Goal: Information Seeking & Learning: Learn about a topic

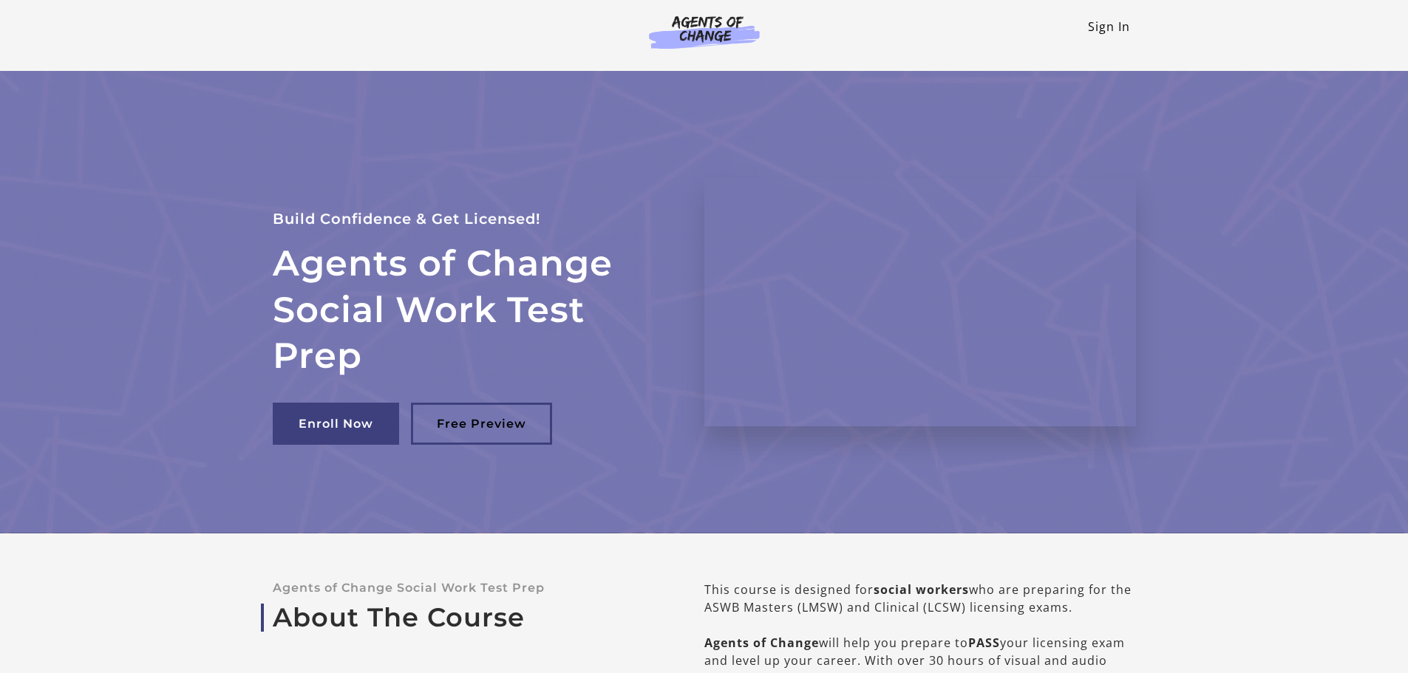
click at [1110, 29] on link "Sign In" at bounding box center [1109, 26] width 42 height 16
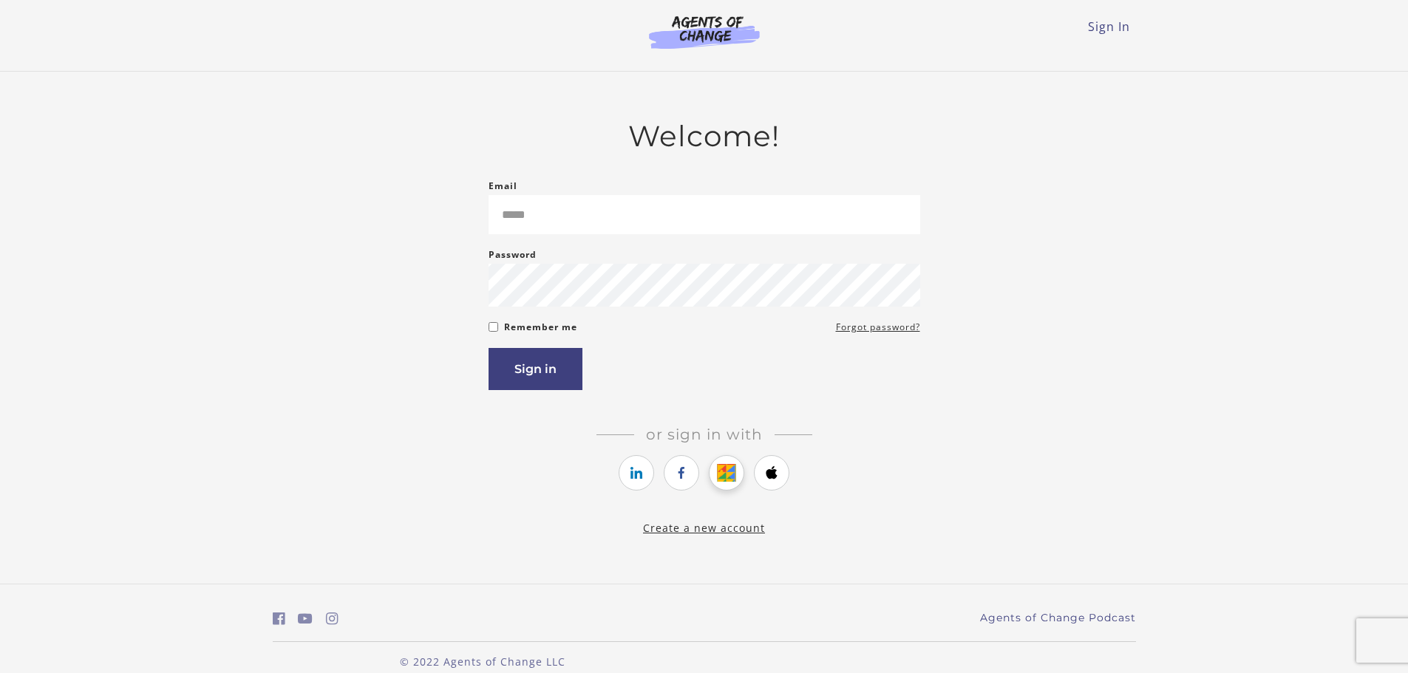
type input "**********"
click at [724, 470] on icon "https://courses.thinkific.com/users/auth/google?ss%5Breferral%5D=&ss%5Buser_ret…" at bounding box center [727, 473] width 18 height 18
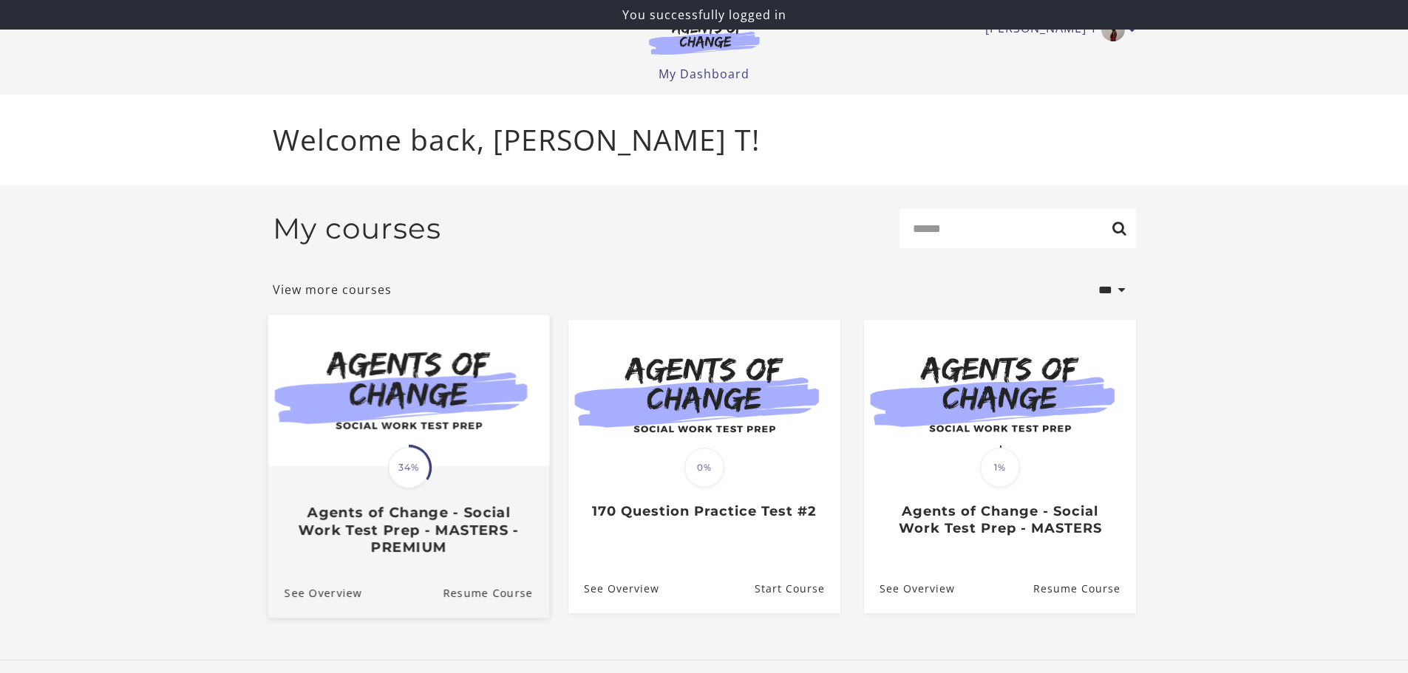
click at [400, 509] on h3 "Agents of Change - Social Work Test Prep - MASTERS - PREMIUM" at bounding box center [408, 530] width 248 height 52
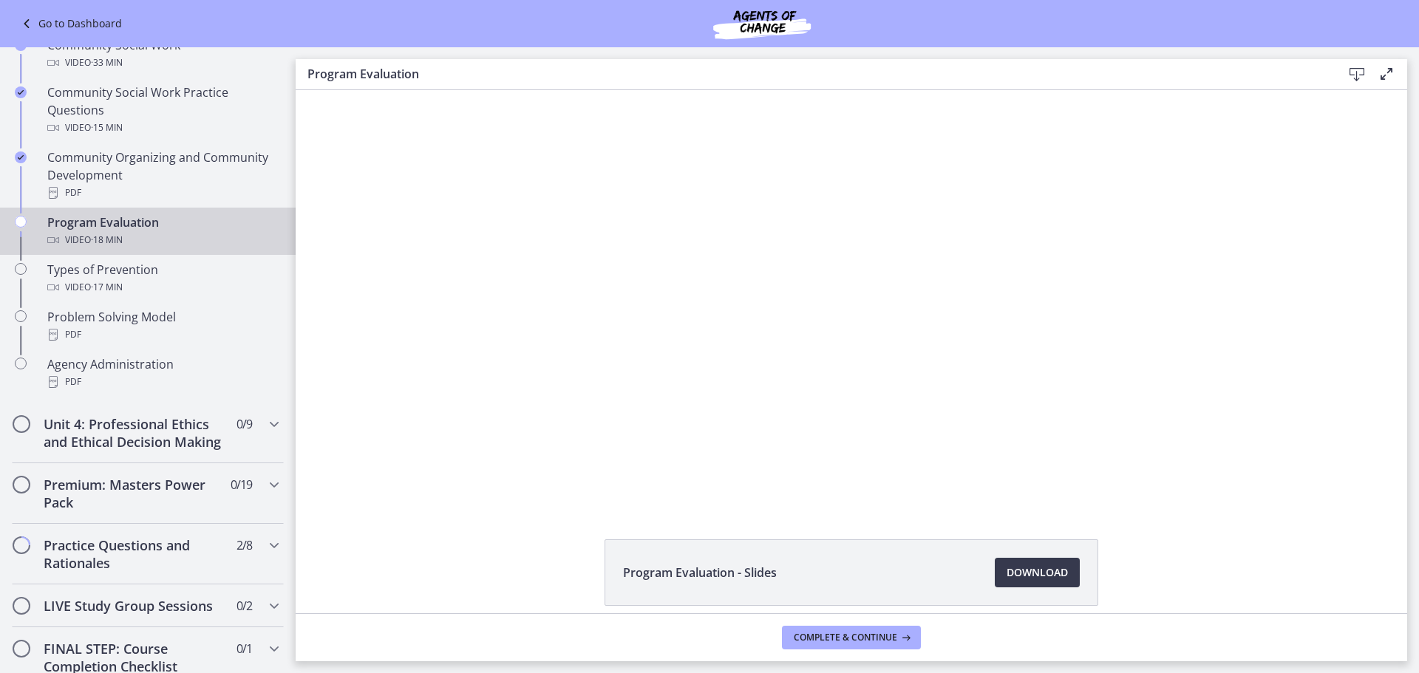
scroll to position [813, 0]
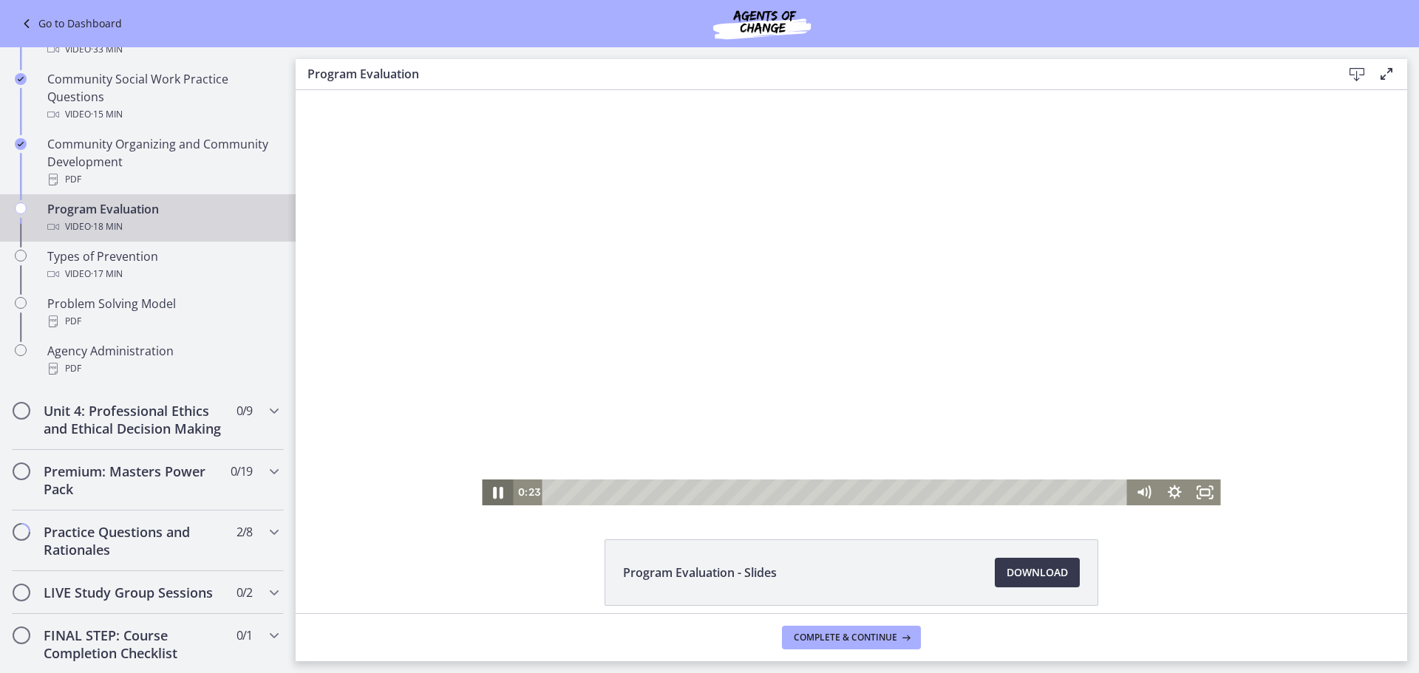
click at [491, 494] on icon "Pause" at bounding box center [497, 492] width 37 height 31
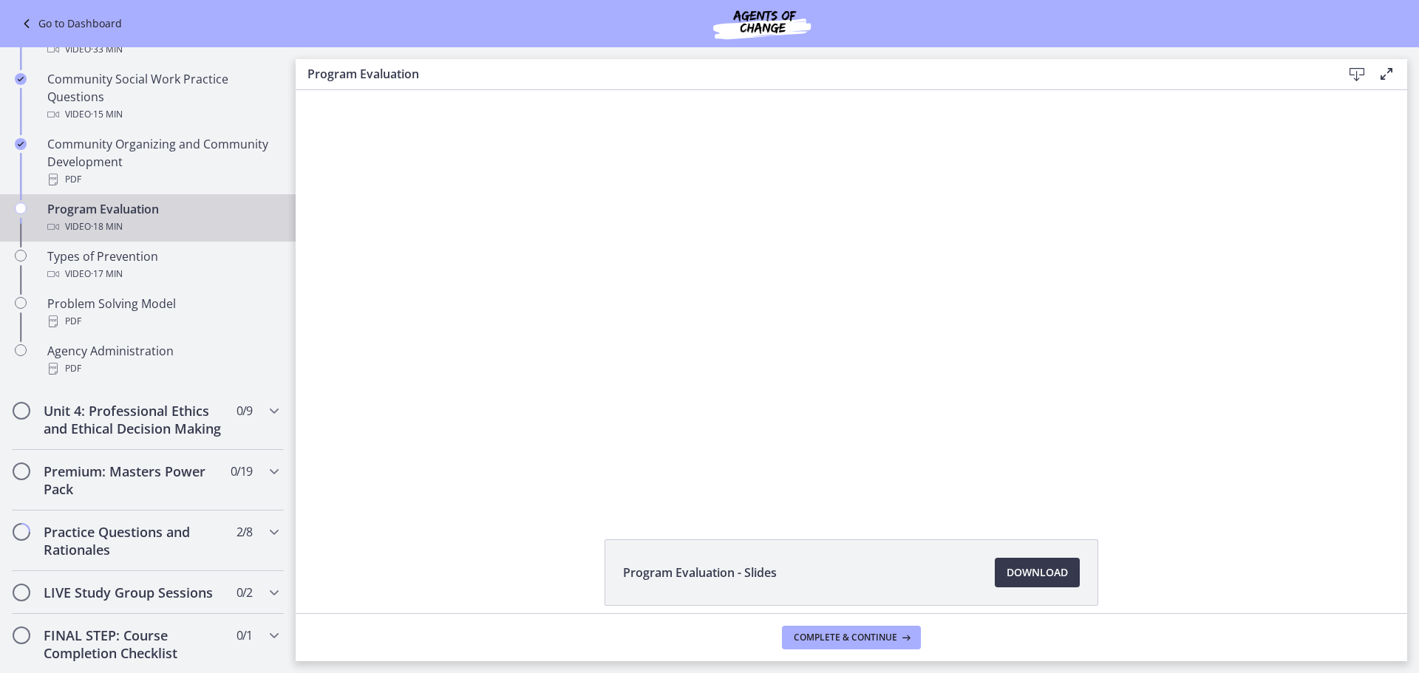
drag, startPoint x: 1241, startPoint y: 495, endPoint x: 1225, endPoint y: 494, distance: 16.3
click at [1239, 495] on div "Click for sound @keyframes VOLUME_SMALL_WAVE_FLASH { 0% { opacity: 0; } 33% { o…" at bounding box center [851, 297] width 1111 height 415
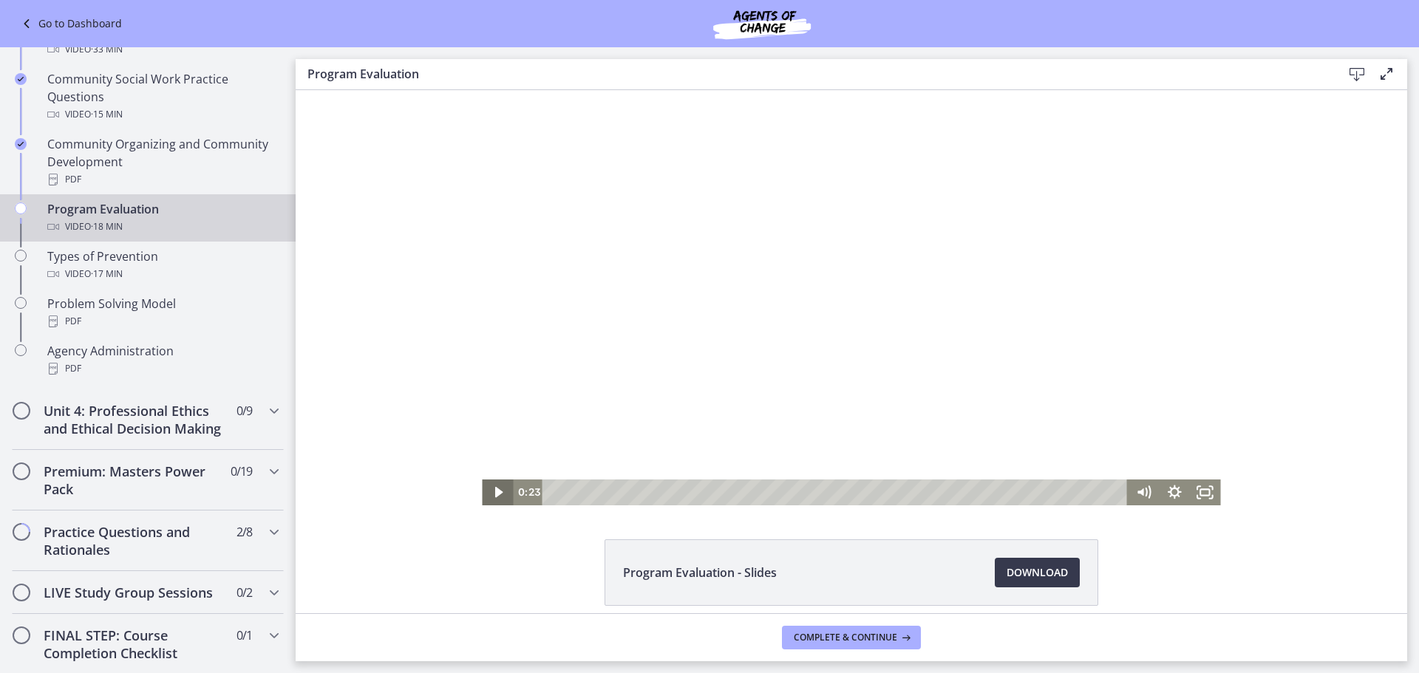
click at [492, 502] on icon "Play Video" at bounding box center [498, 493] width 31 height 26
click at [1190, 494] on icon "Fullscreen" at bounding box center [1205, 492] width 37 height 31
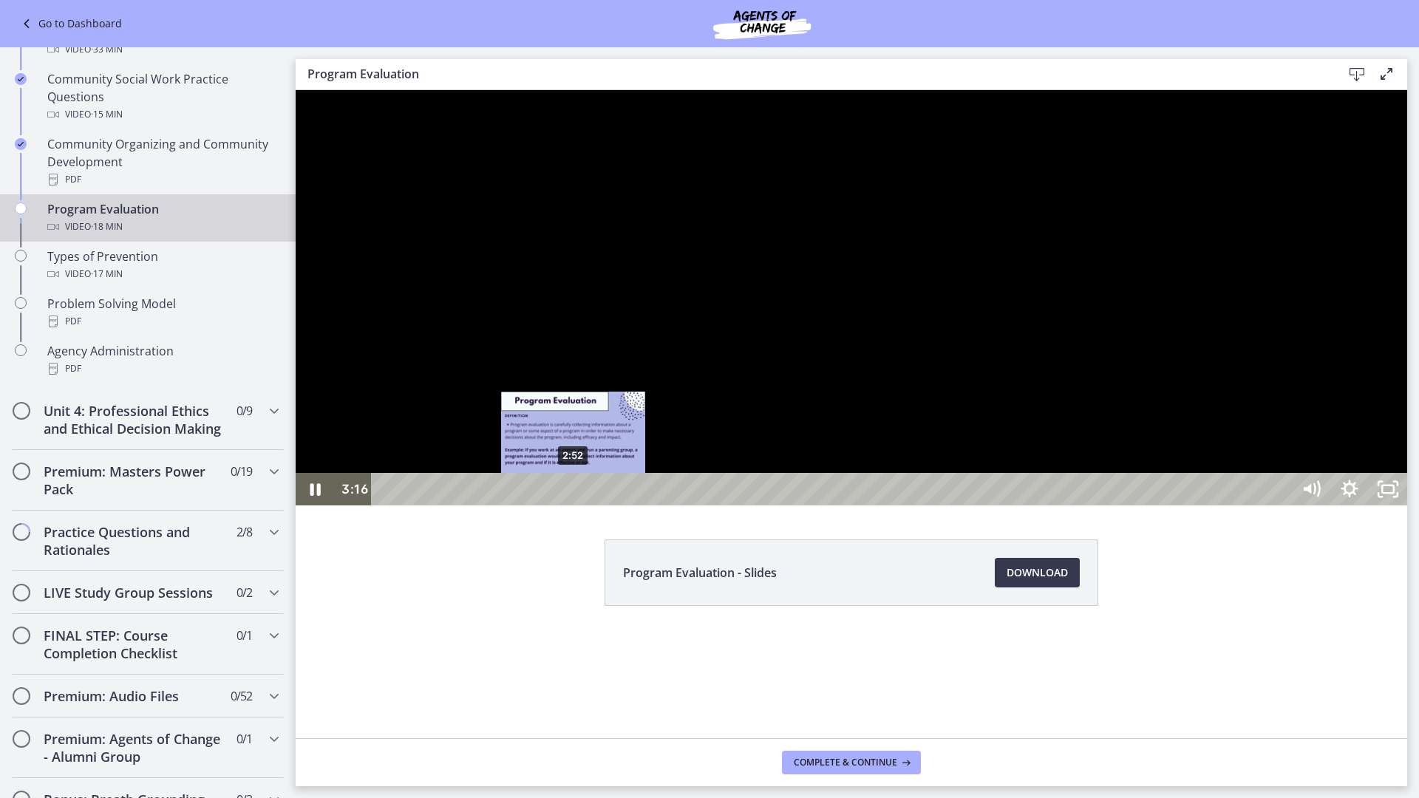
click at [573, 505] on div "2:52" at bounding box center [834, 489] width 896 height 33
click at [568, 505] on div "2:47" at bounding box center [834, 489] width 896 height 33
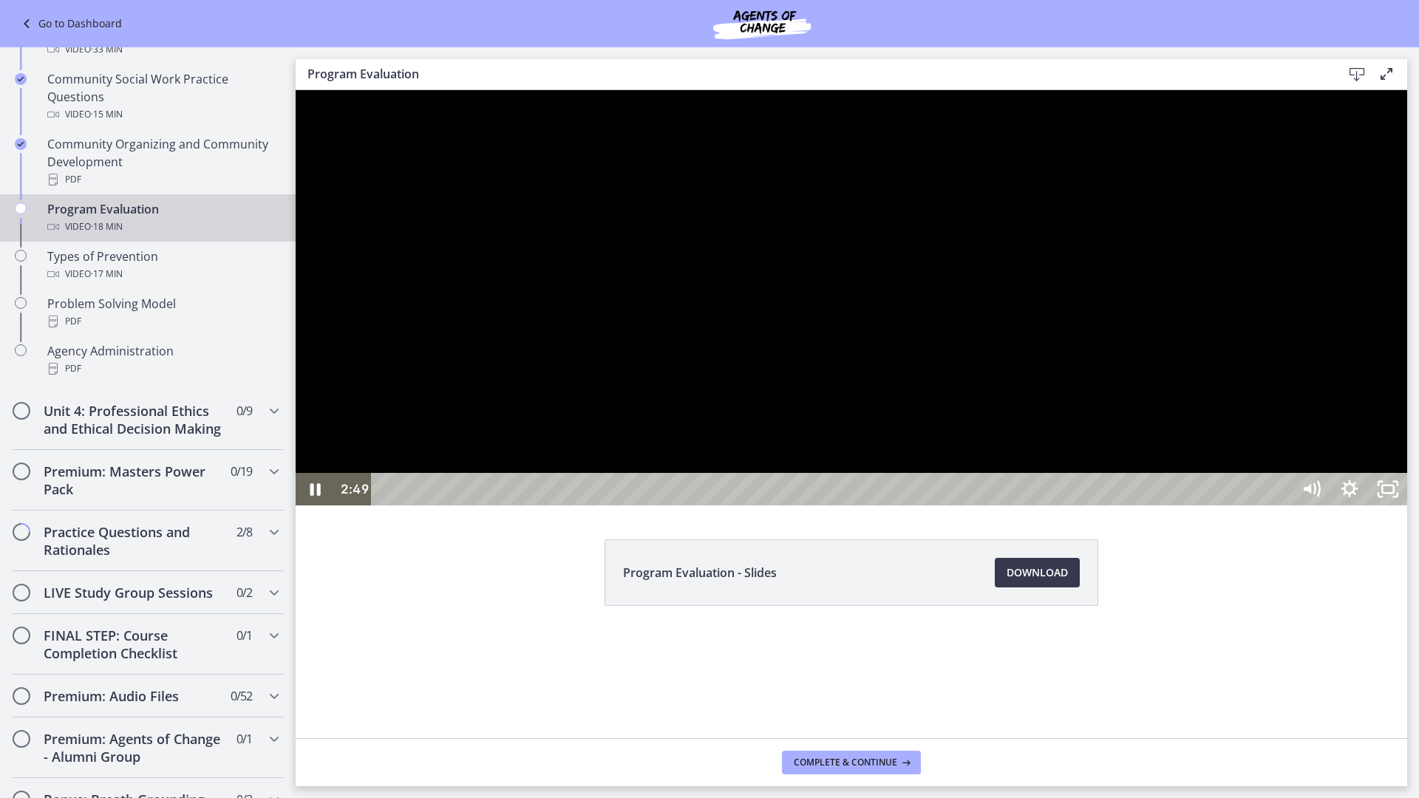
click at [899, 505] on div at bounding box center [851, 297] width 1111 height 415
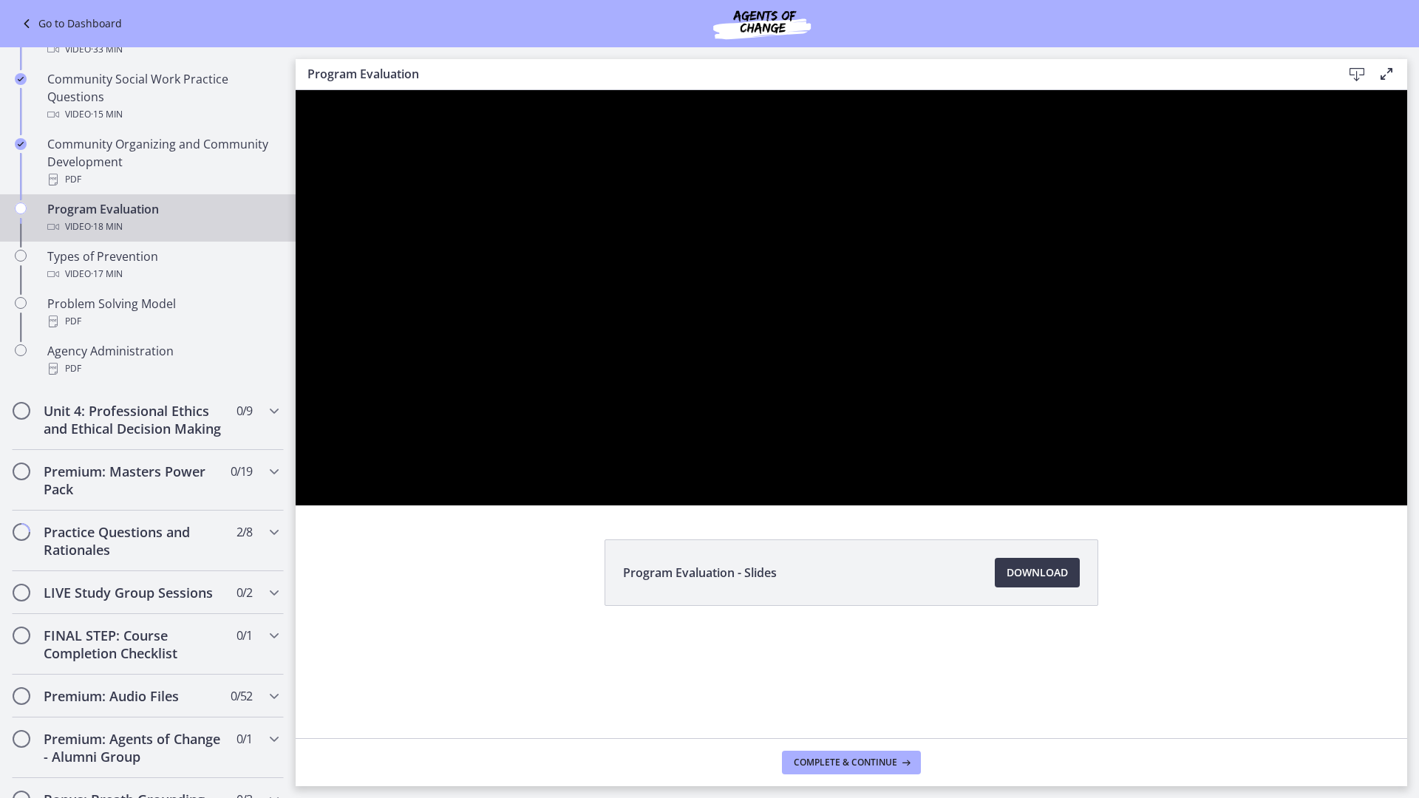
click at [296, 90] on button "Play Video: cls591kiv67s72vpohu0.mp4" at bounding box center [296, 90] width 1 height 1
click at [296, 90] on button "Pause: cls591kiv67s72vpohu0.mp4" at bounding box center [296, 90] width 1 height 1
click at [296, 90] on button "Play Video: cls591kiv67s72vpohu0.mp4" at bounding box center [296, 90] width 1 height 1
click at [296, 90] on button "Pause: cls591kiv67s72vpohu0.mp4" at bounding box center [296, 90] width 1 height 1
click at [296, 90] on button "Play Video: cls591kiv67s72vpohu0.mp4" at bounding box center [296, 90] width 1 height 1
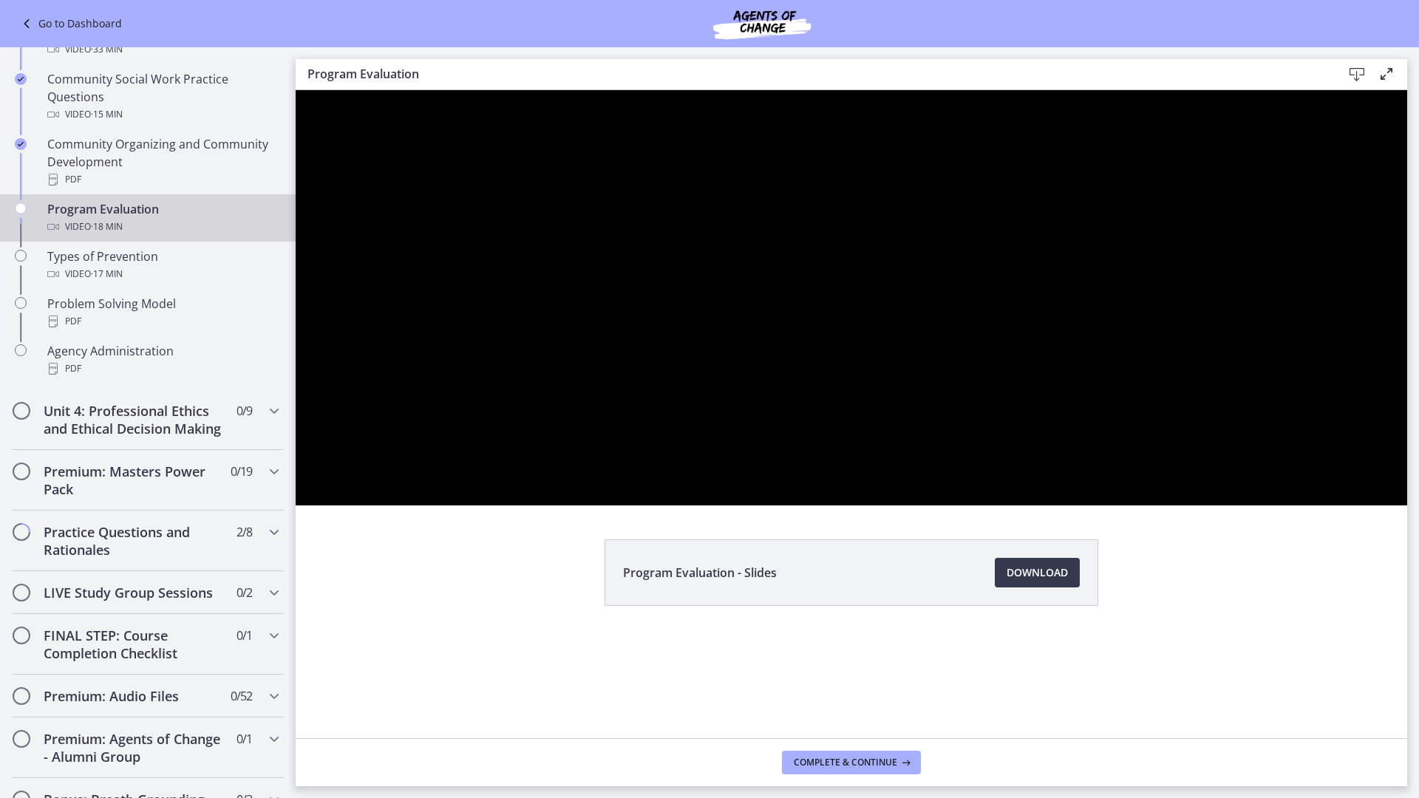
click at [296, 90] on button "Pause: cls591kiv67s72vpohu0.mp4" at bounding box center [296, 90] width 1 height 1
click at [296, 90] on button "Play Video: cls591kiv67s72vpohu0.mp4" at bounding box center [296, 90] width 1 height 1
click at [296, 90] on button "Pause: cls591kiv67s72vpohu0.mp4" at bounding box center [296, 90] width 1 height 1
click at [296, 90] on button "Play Video: cls591kiv67s72vpohu0.mp4" at bounding box center [296, 90] width 1 height 1
click at [296, 90] on button "Pause: cls591kiv67s72vpohu0.mp4" at bounding box center [296, 90] width 1 height 1
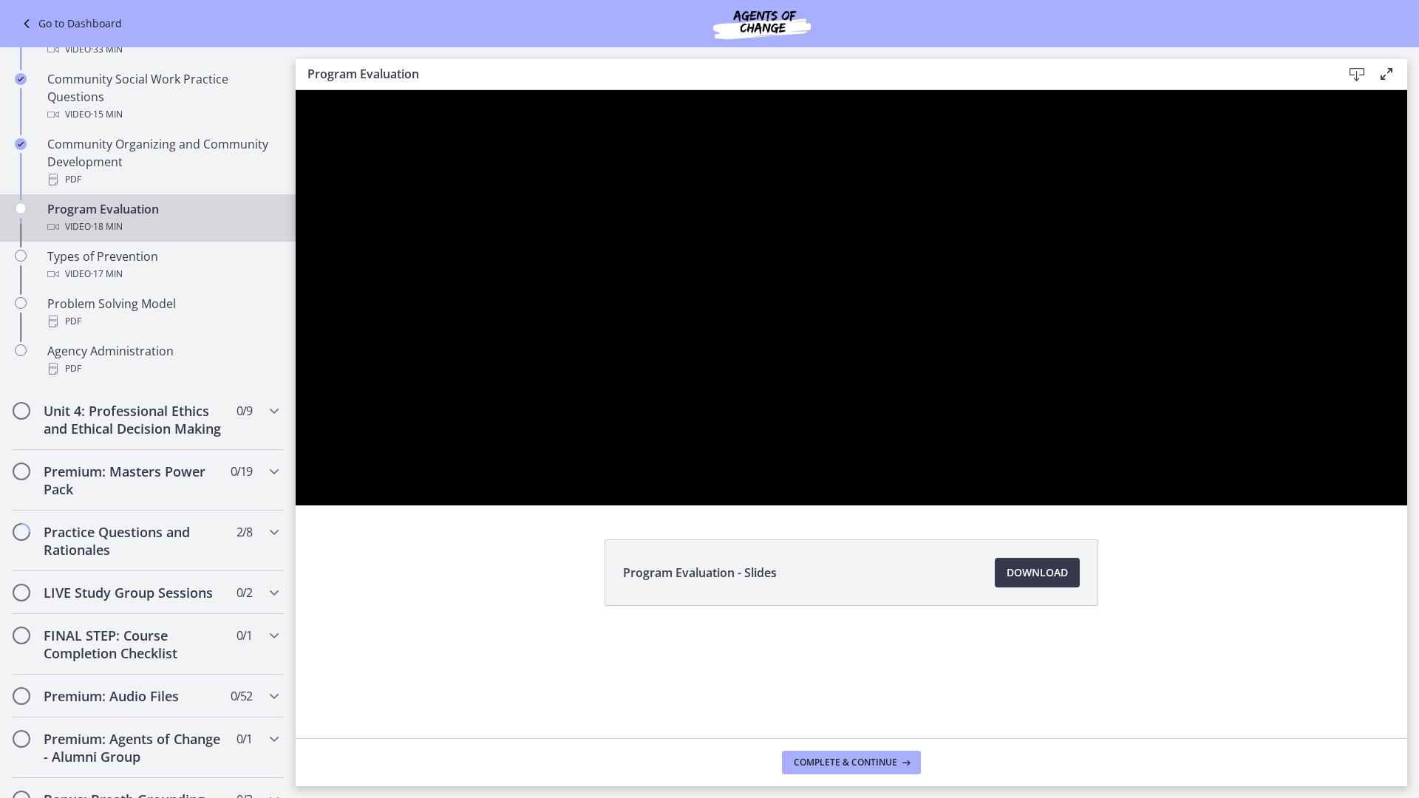
click at [296, 90] on button "Play Video: cls591kiv67s72vpohu0.mp4" at bounding box center [296, 90] width 1 height 1
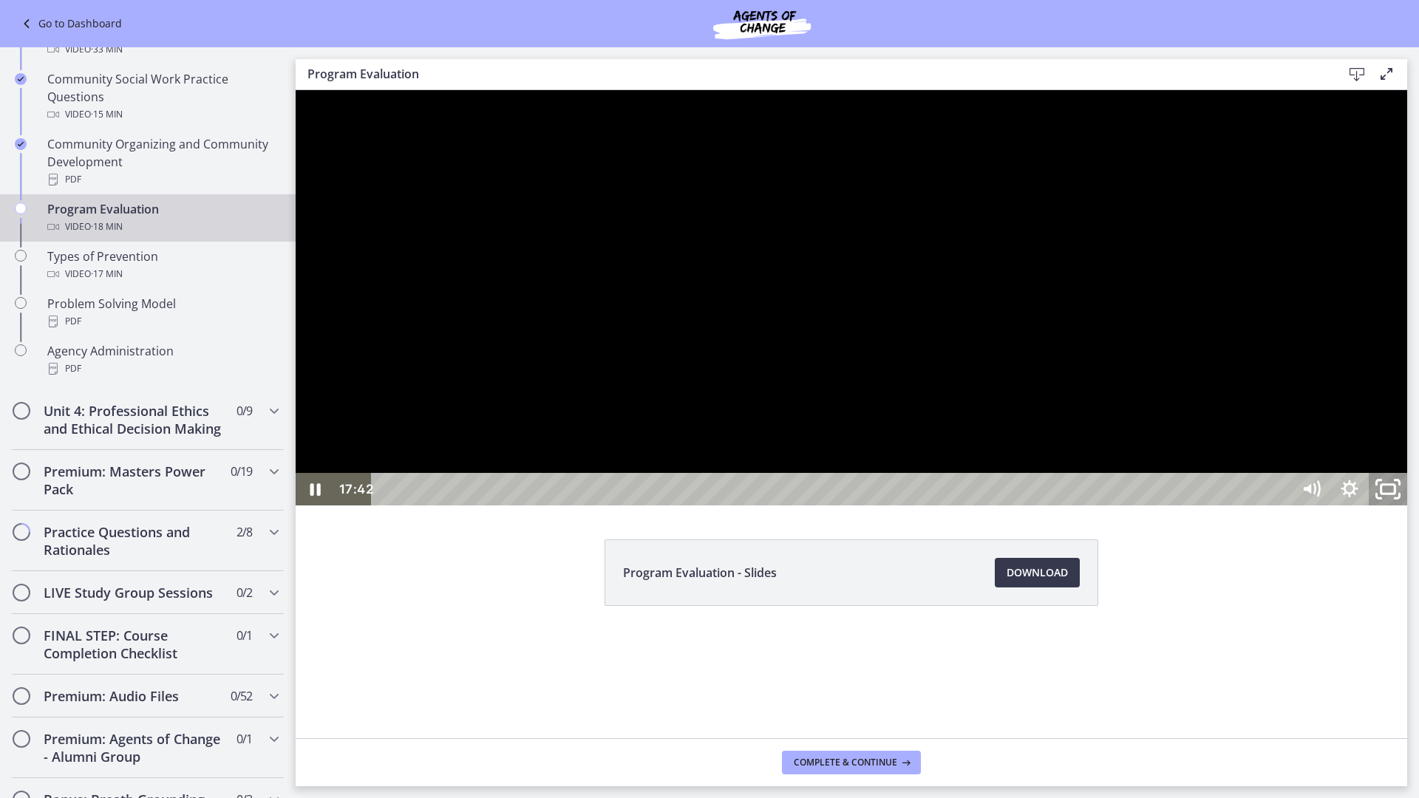
click at [1411, 509] on icon "Unfullscreen" at bounding box center [1388, 489] width 46 height 39
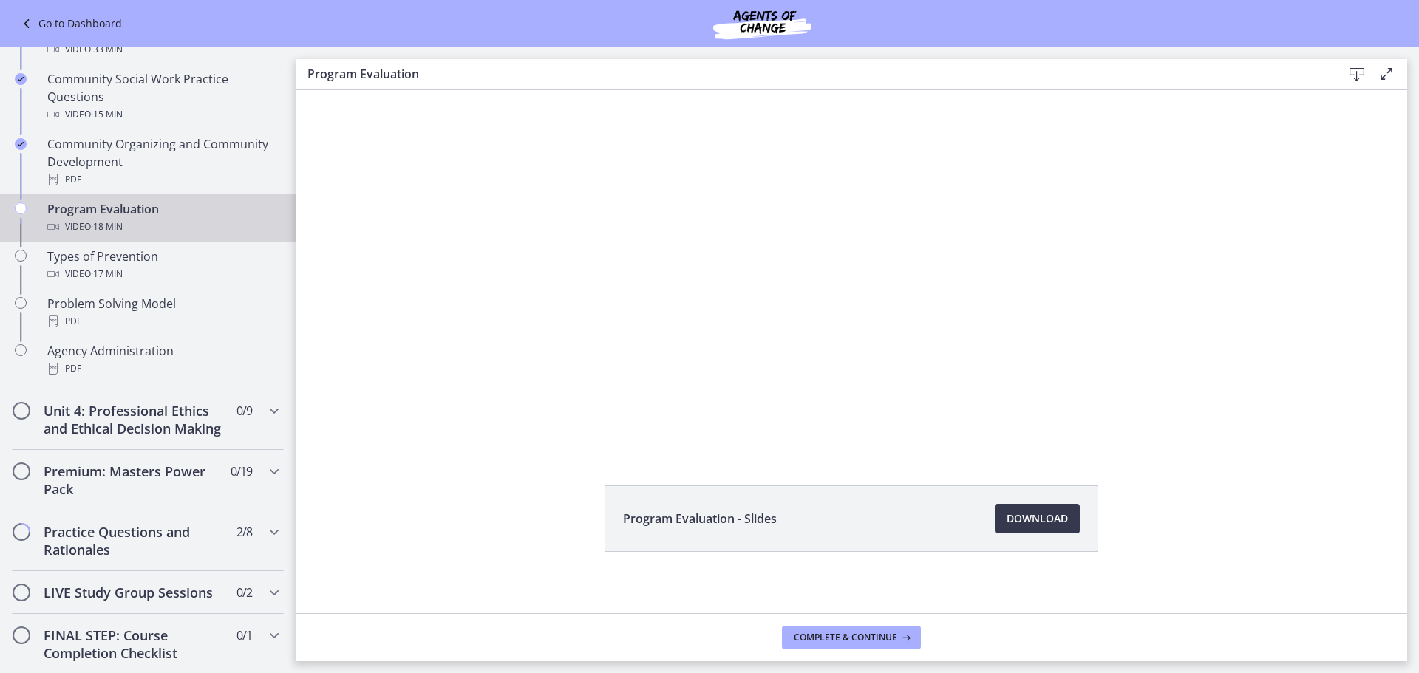
scroll to position [64, 0]
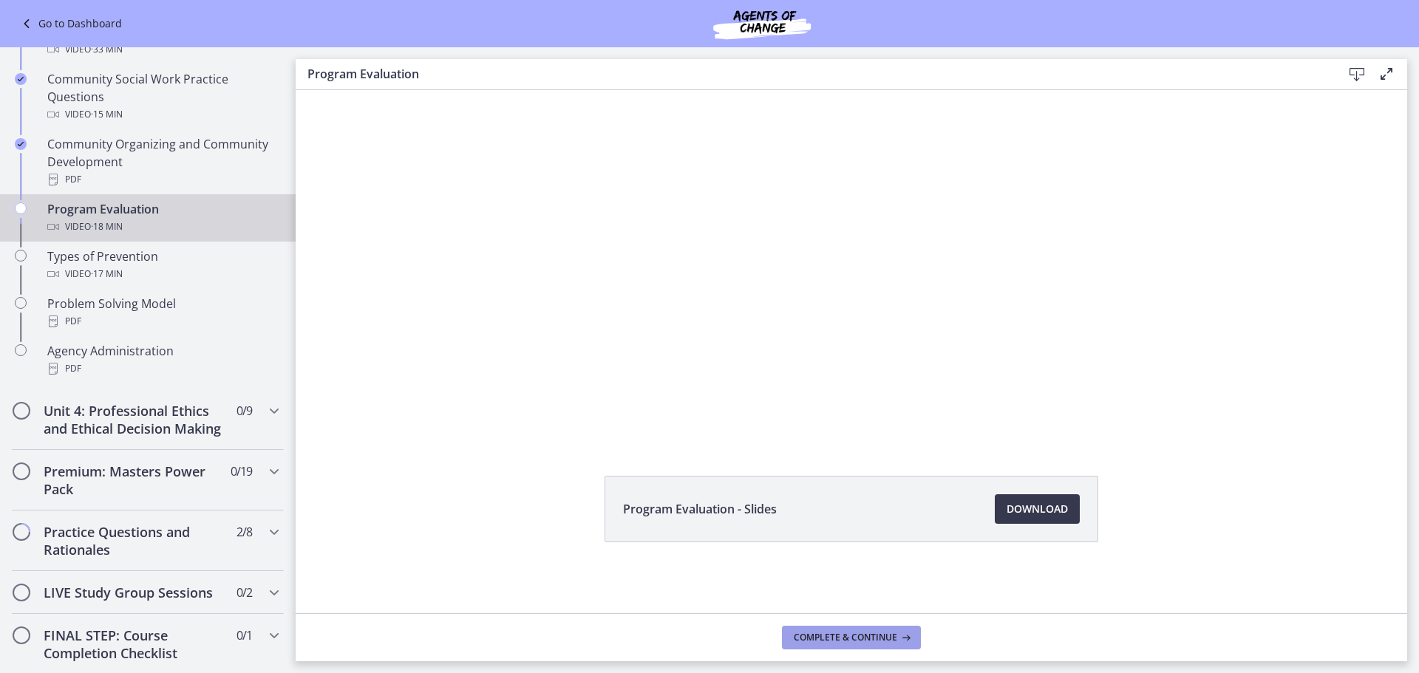
click at [876, 639] on span "Complete & continue" at bounding box center [845, 638] width 103 height 12
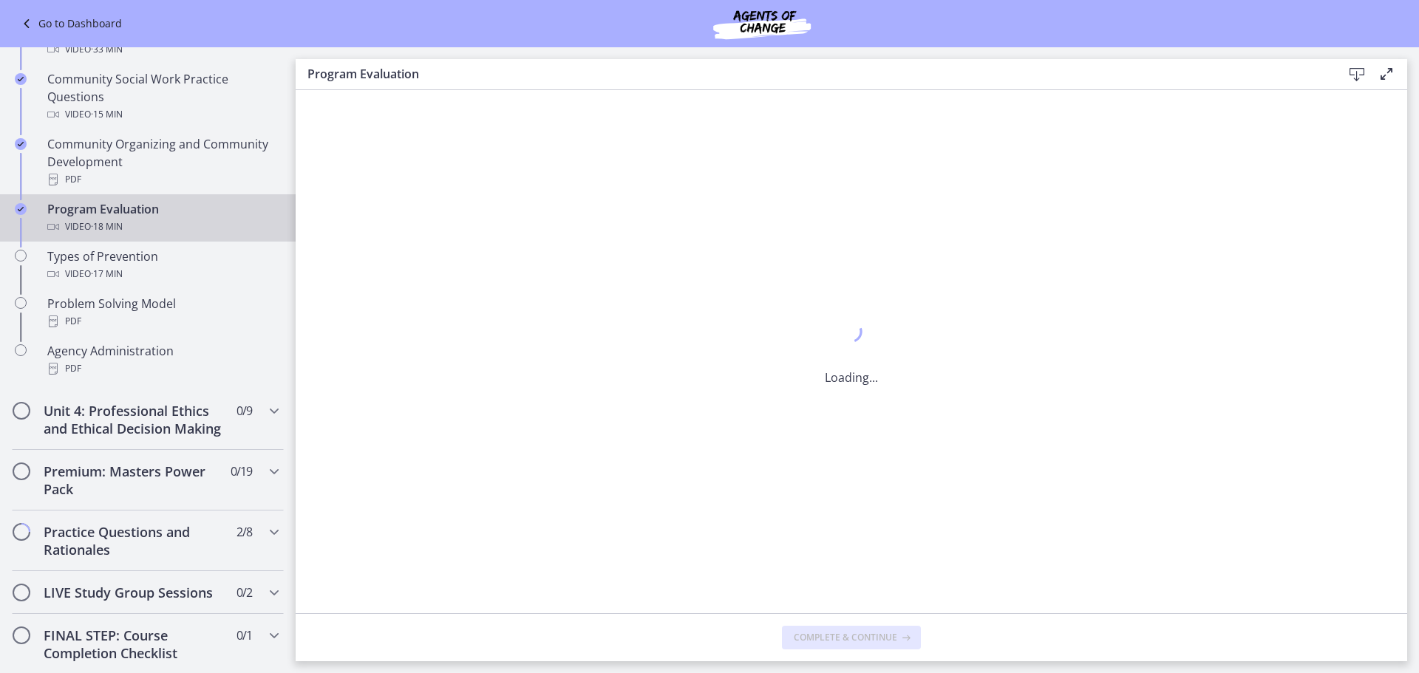
scroll to position [0, 0]
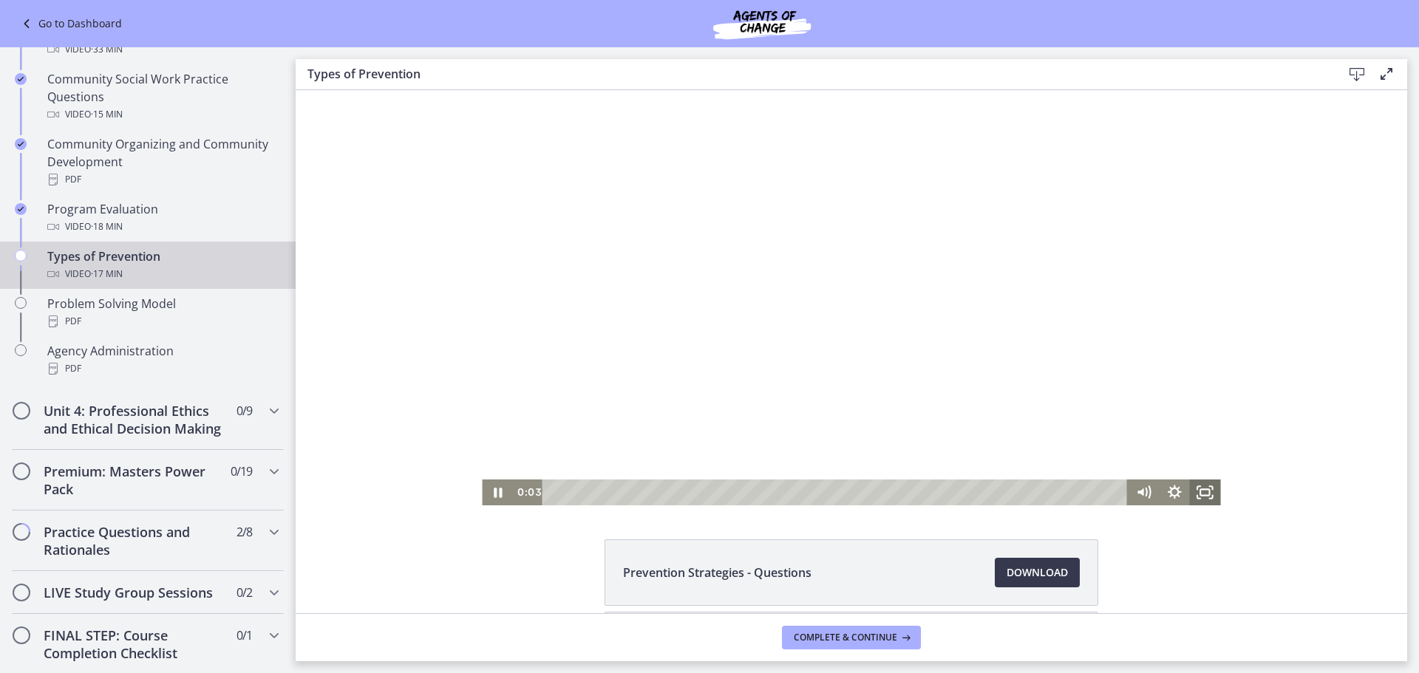
click at [1196, 497] on icon "Fullscreen" at bounding box center [1205, 493] width 31 height 26
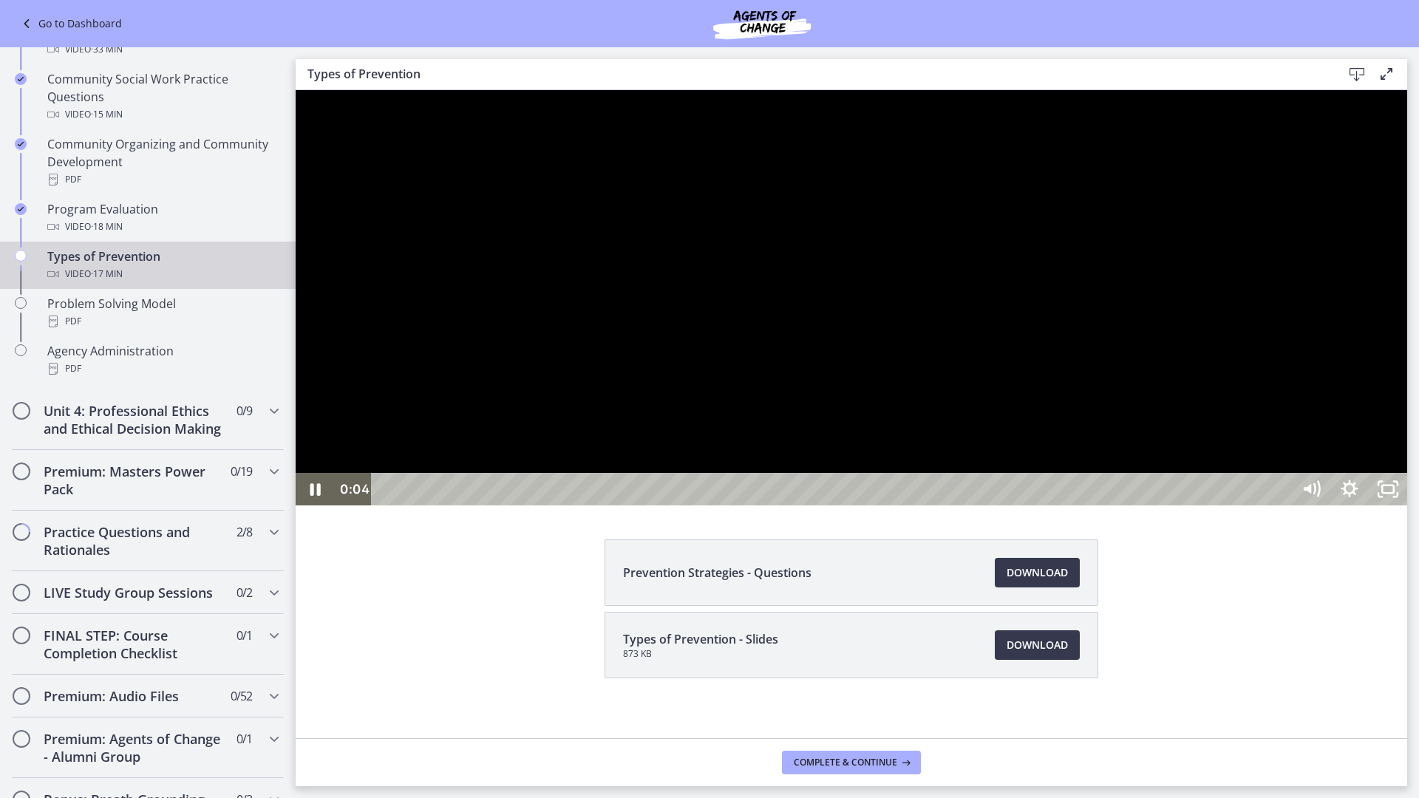
click at [1142, 496] on div at bounding box center [851, 297] width 1111 height 415
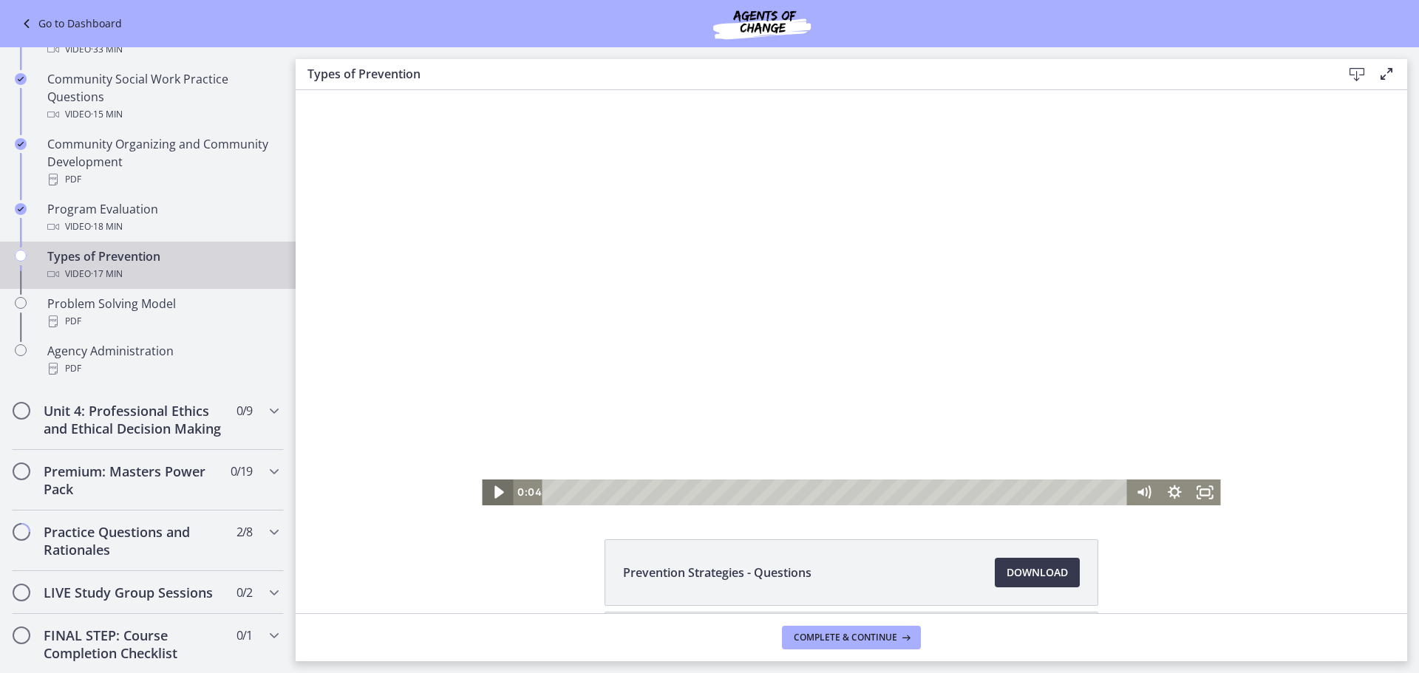
click at [494, 492] on icon "Play Video" at bounding box center [499, 492] width 10 height 13
drag, startPoint x: 1202, startPoint y: 491, endPoint x: 1498, endPoint y: 671, distance: 346.5
click at [1202, 491] on icon "Fullscreen" at bounding box center [1205, 493] width 31 height 26
drag, startPoint x: 1201, startPoint y: 491, endPoint x: 1496, endPoint y: 671, distance: 345.9
click at [1201, 491] on icon "Fullscreen" at bounding box center [1205, 493] width 31 height 26
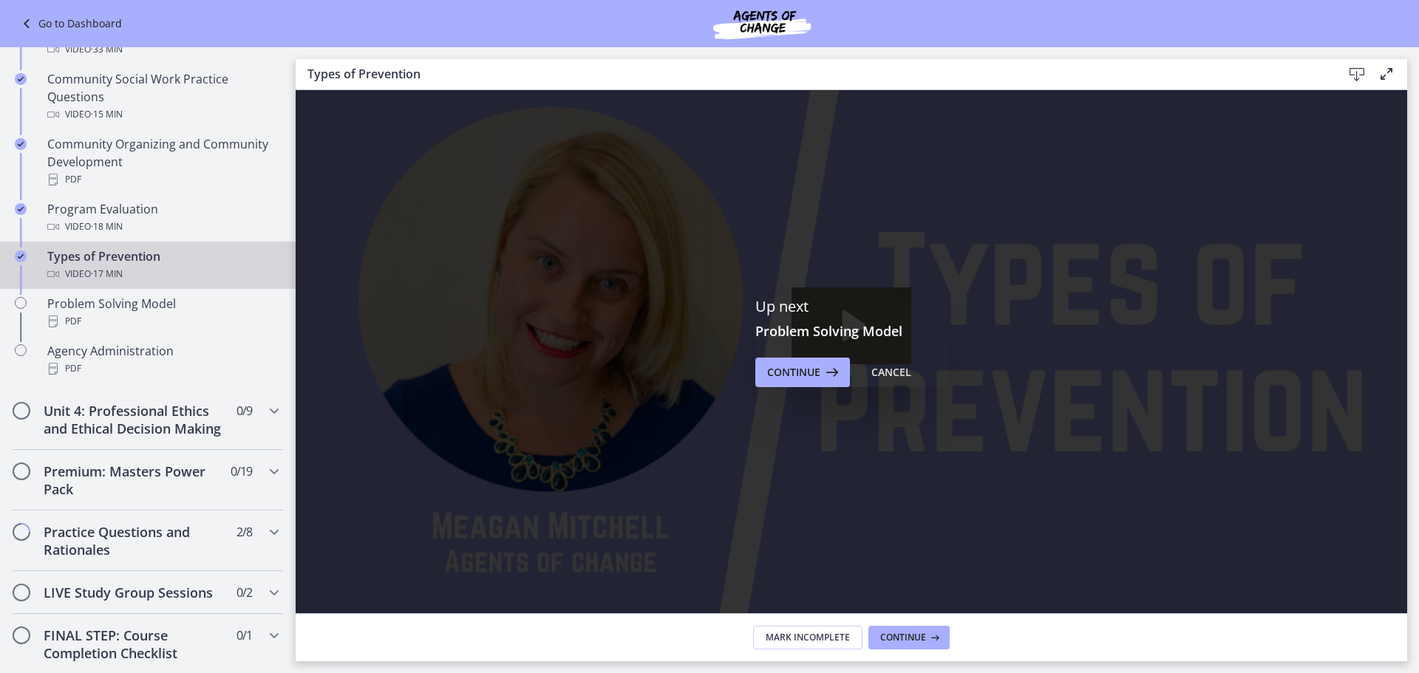
scroll to position [148, 0]
click at [920, 642] on span "Continue" at bounding box center [903, 638] width 46 height 12
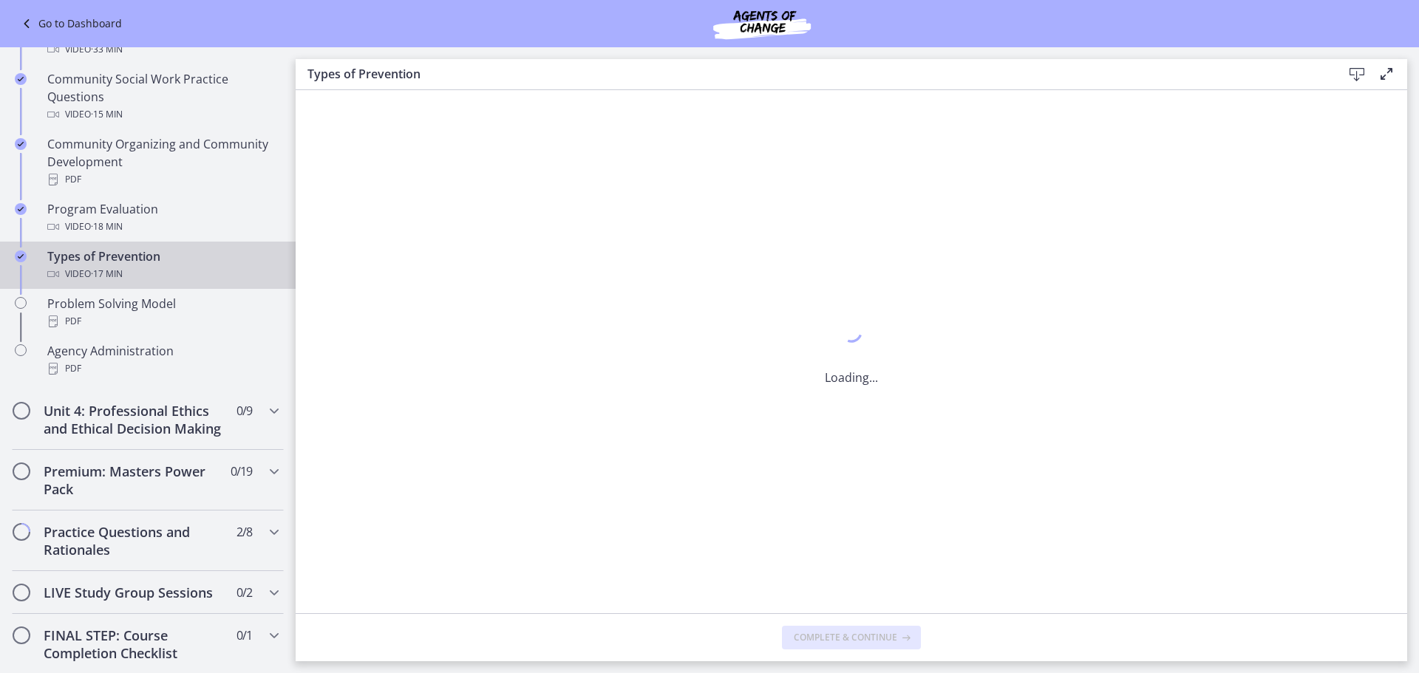
scroll to position [0, 0]
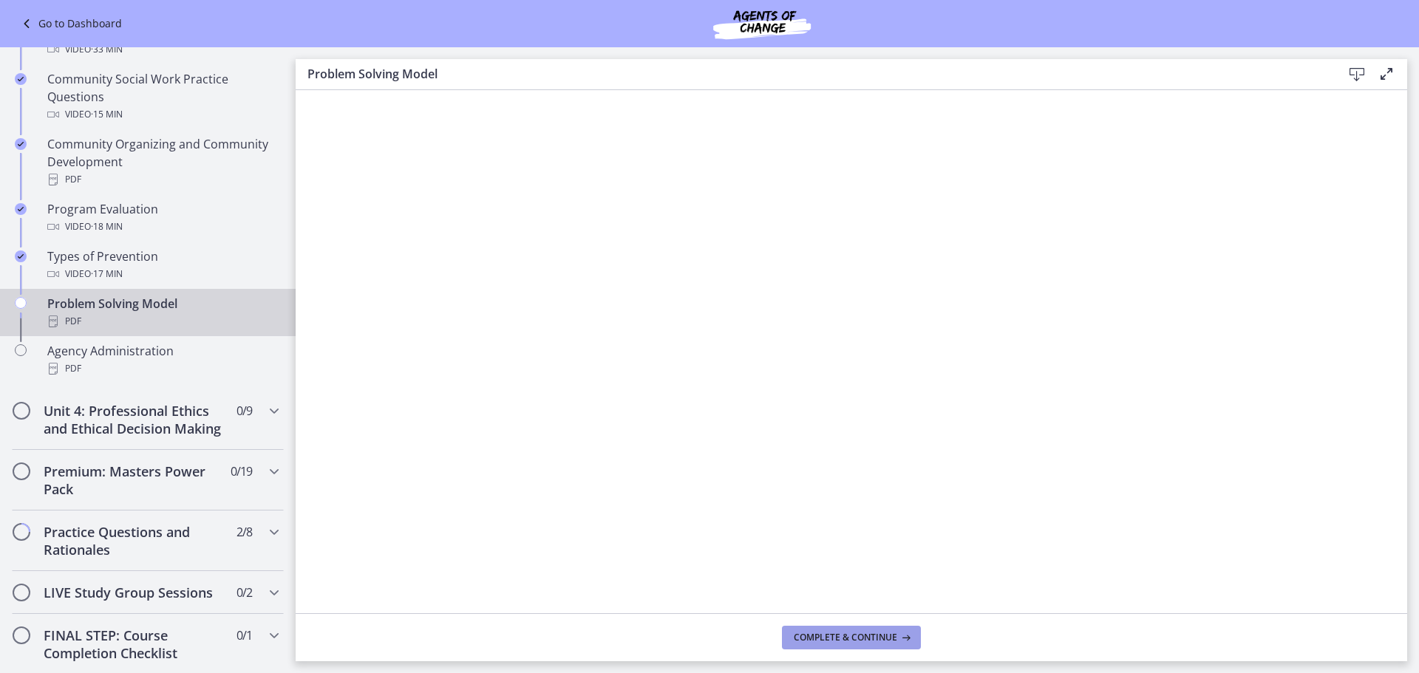
click at [842, 645] on button "Complete & continue" at bounding box center [851, 638] width 139 height 24
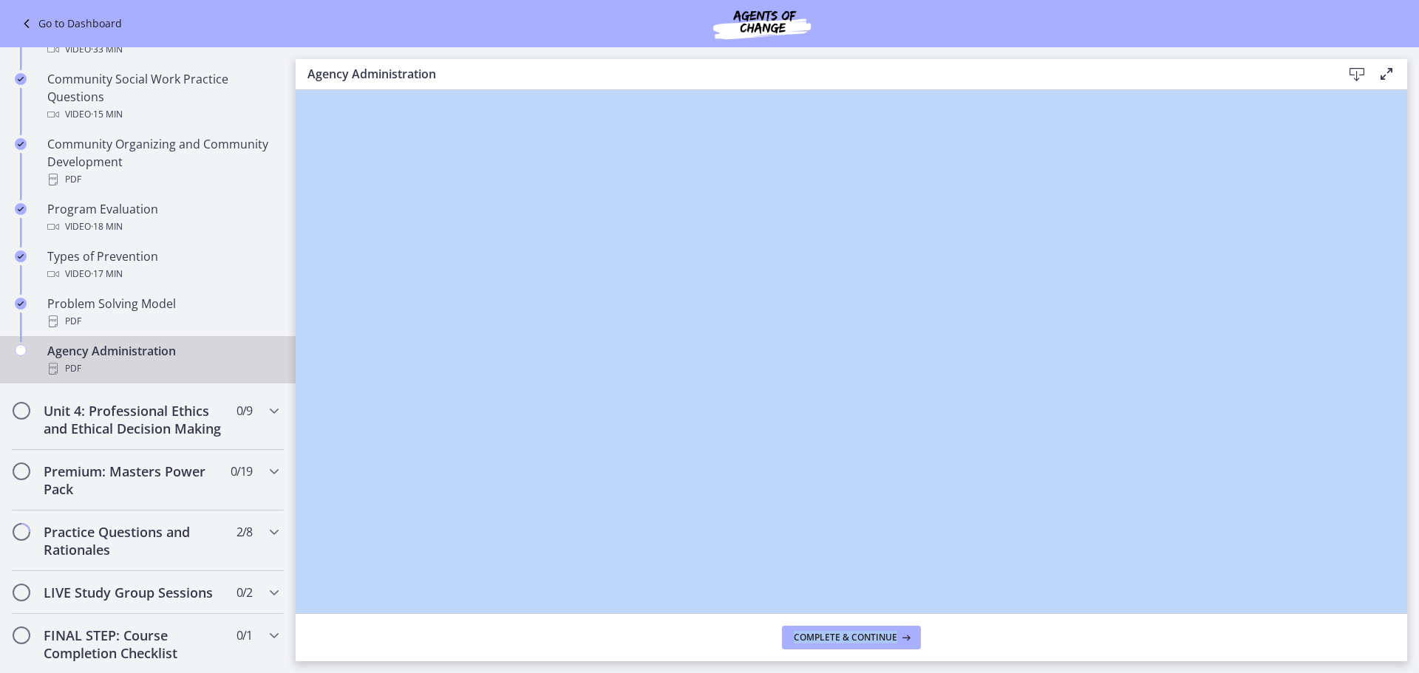
click at [881, 669] on main "Agency Administration Download Enable fullscreen Complete & continue" at bounding box center [857, 360] width 1123 height 626
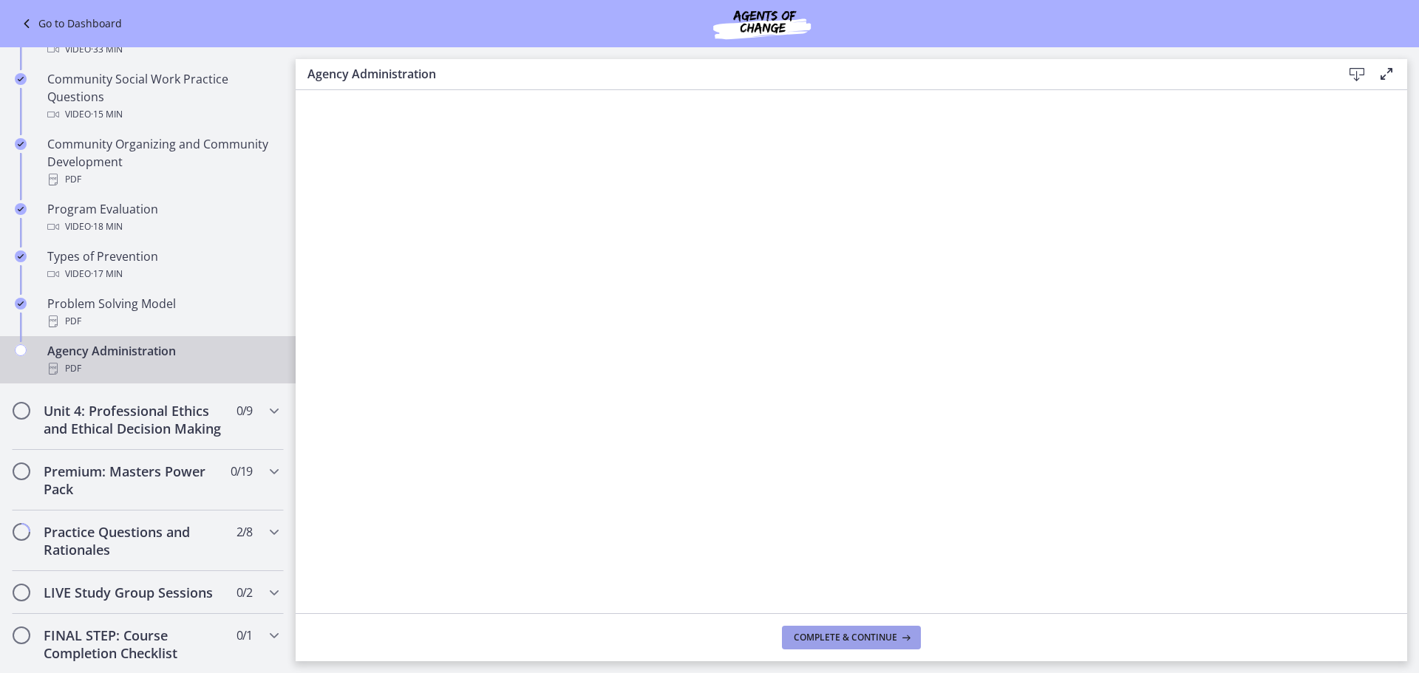
click at [848, 636] on span "Complete & continue" at bounding box center [845, 638] width 103 height 12
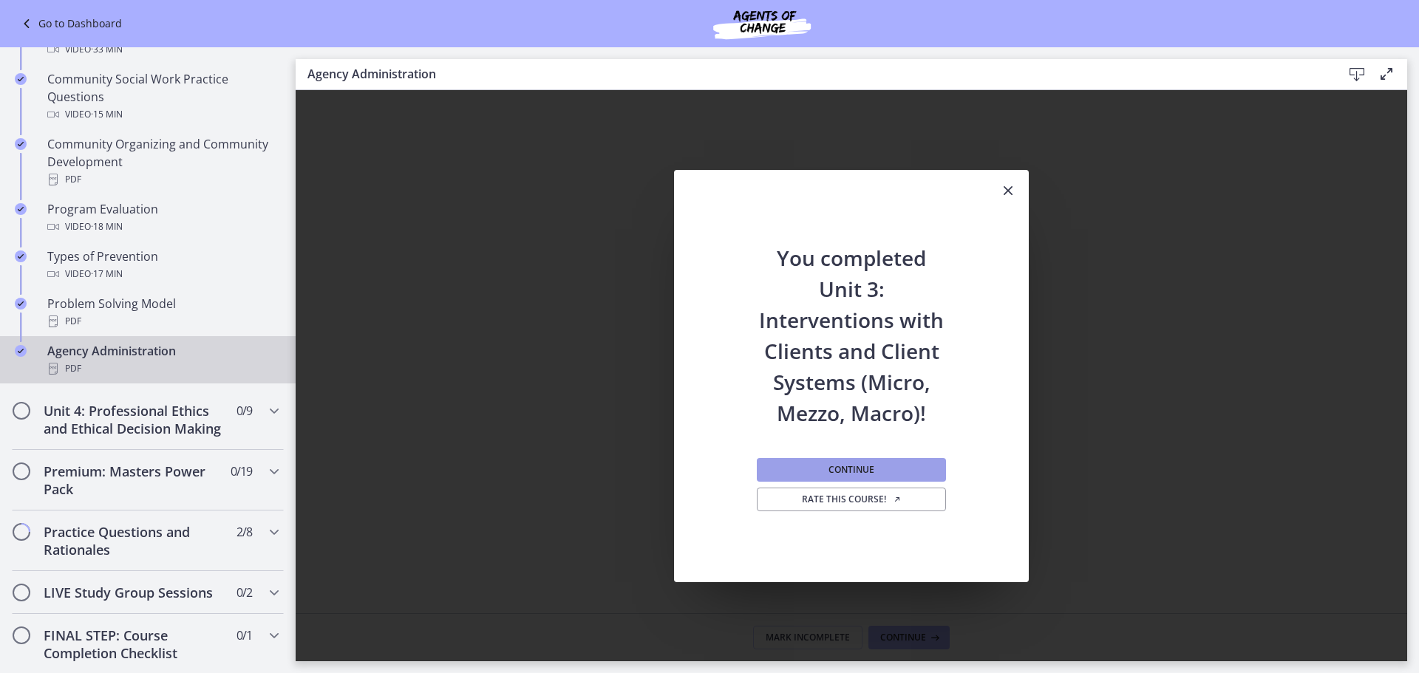
click at [894, 466] on button "Continue" at bounding box center [851, 470] width 189 height 24
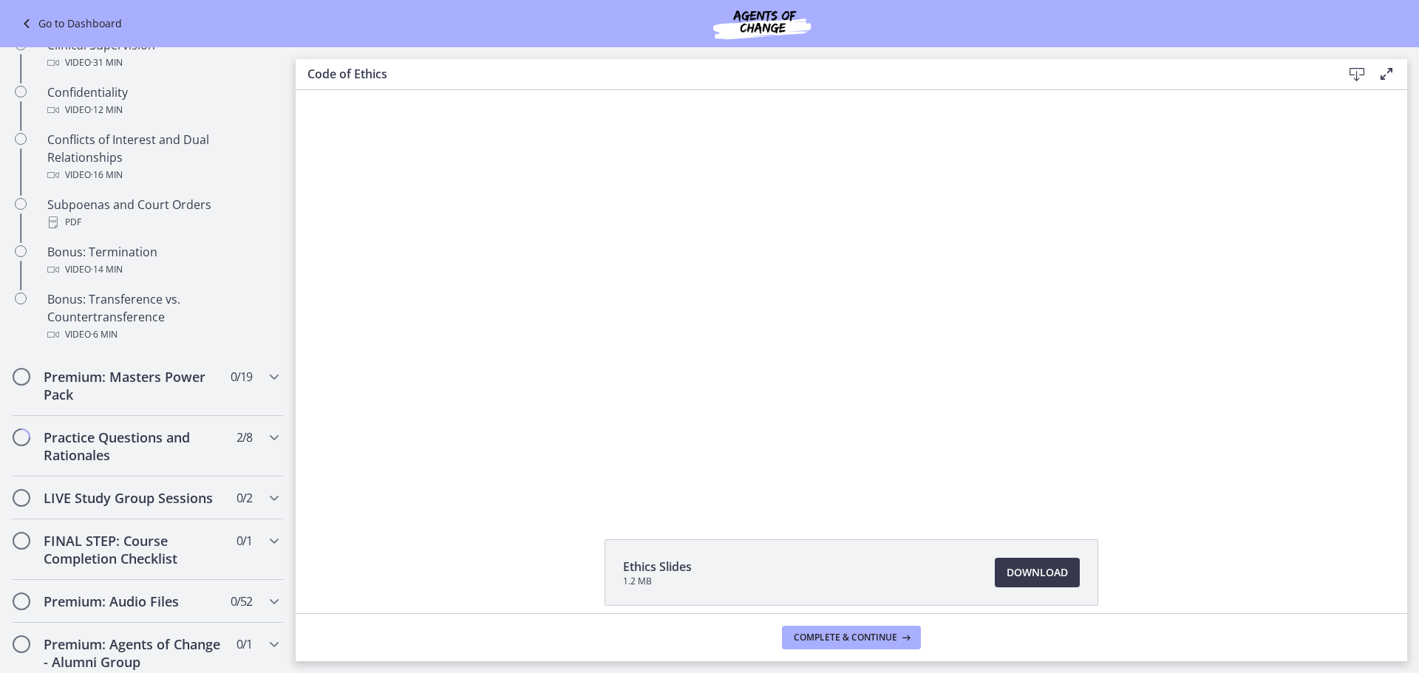
click at [894, 466] on div at bounding box center [851, 297] width 664 height 415
